Goal: Find specific page/section: Find specific page/section

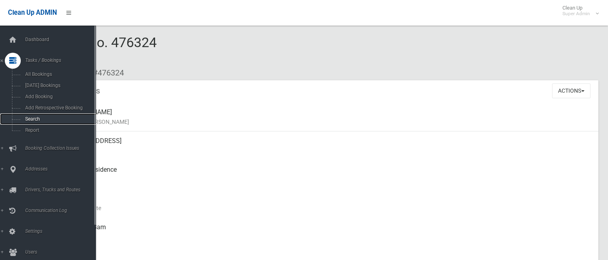
click at [45, 116] on link "Search" at bounding box center [51, 119] width 102 height 11
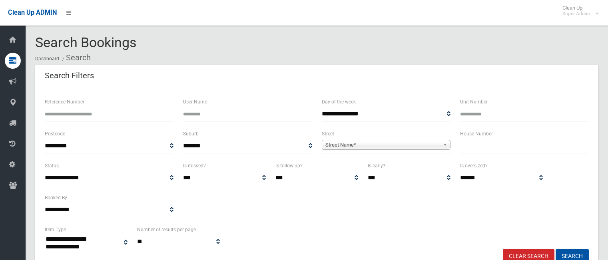
select select
click at [88, 113] on input "Reference Number" at bounding box center [109, 114] width 129 height 15
type input "******"
click at [556, 250] on button "Search" at bounding box center [572, 257] width 33 height 15
select select
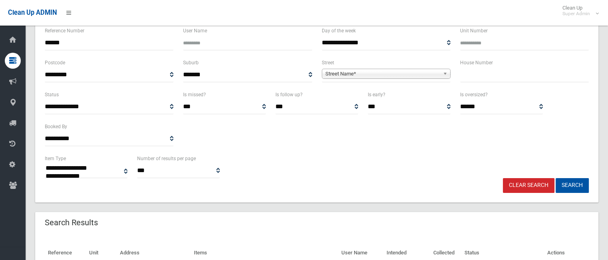
scroll to position [148, 0]
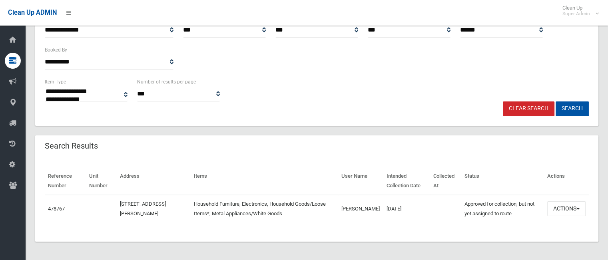
click at [60, 202] on td "478767" at bounding box center [65, 209] width 41 height 28
click at [60, 207] on link "478767" at bounding box center [56, 209] width 17 height 6
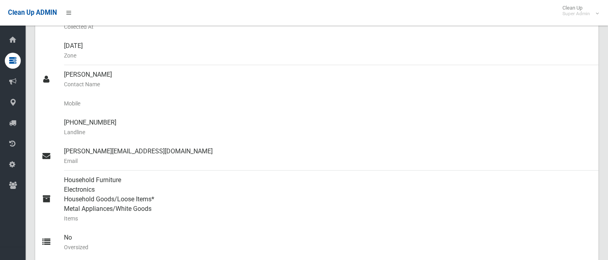
scroll to position [210, 0]
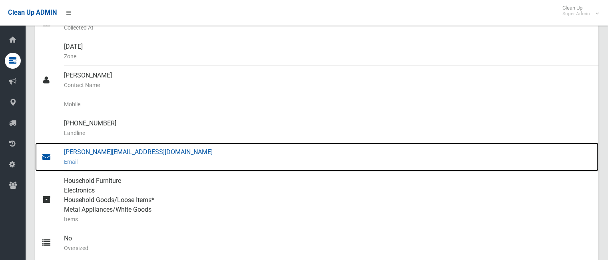
click at [120, 154] on div "shalini@neighbourly.co Email" at bounding box center [328, 157] width 528 height 29
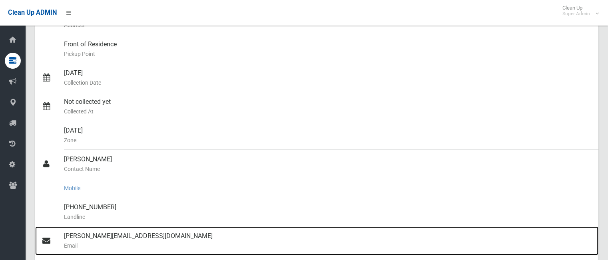
scroll to position [125, 0]
